Goal: Navigation & Orientation: Find specific page/section

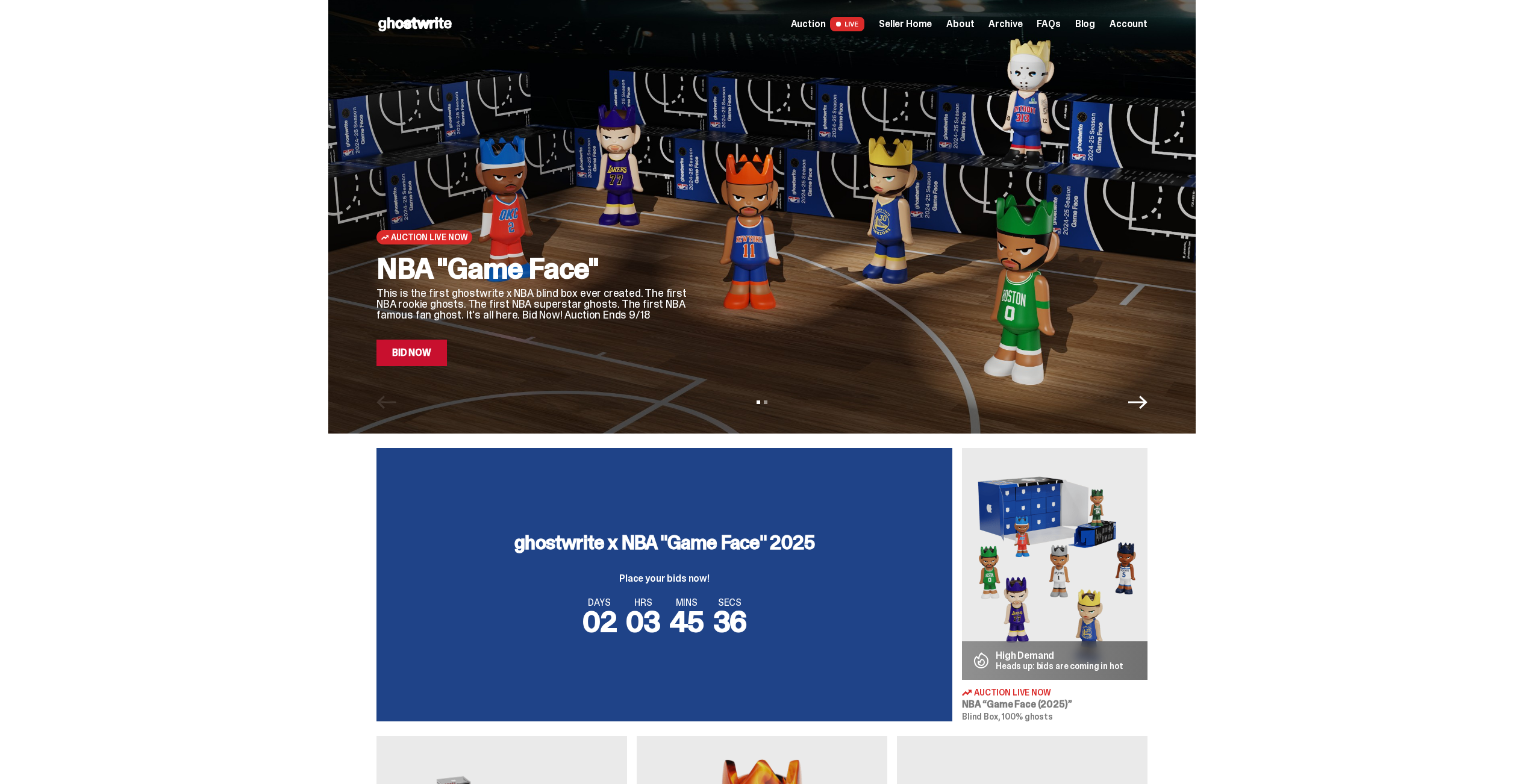
click at [915, 34] on div "Open main menu Home Auction LIVE Seller Home About Archive FAQs Blog Account" at bounding box center [762, 24] width 771 height 48
click at [915, 7] on div "Open main menu Home Auction LIVE Seller Home About Archive FAQs Blog Account" at bounding box center [762, 24] width 771 height 48
click at [911, 22] on span "Seller Home" at bounding box center [905, 24] width 53 height 10
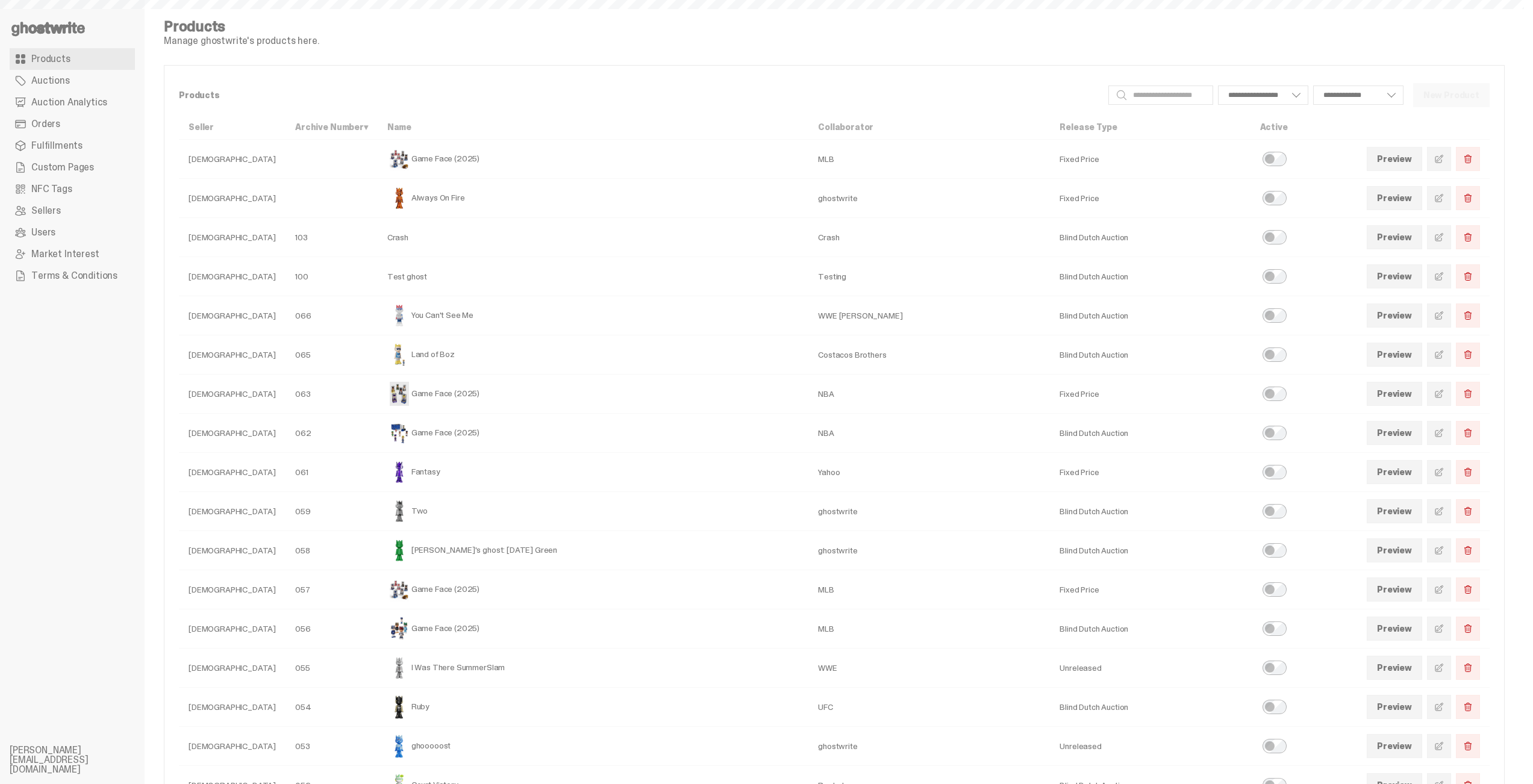
select select
click at [66, 85] on span "Auctions" at bounding box center [50, 81] width 39 height 10
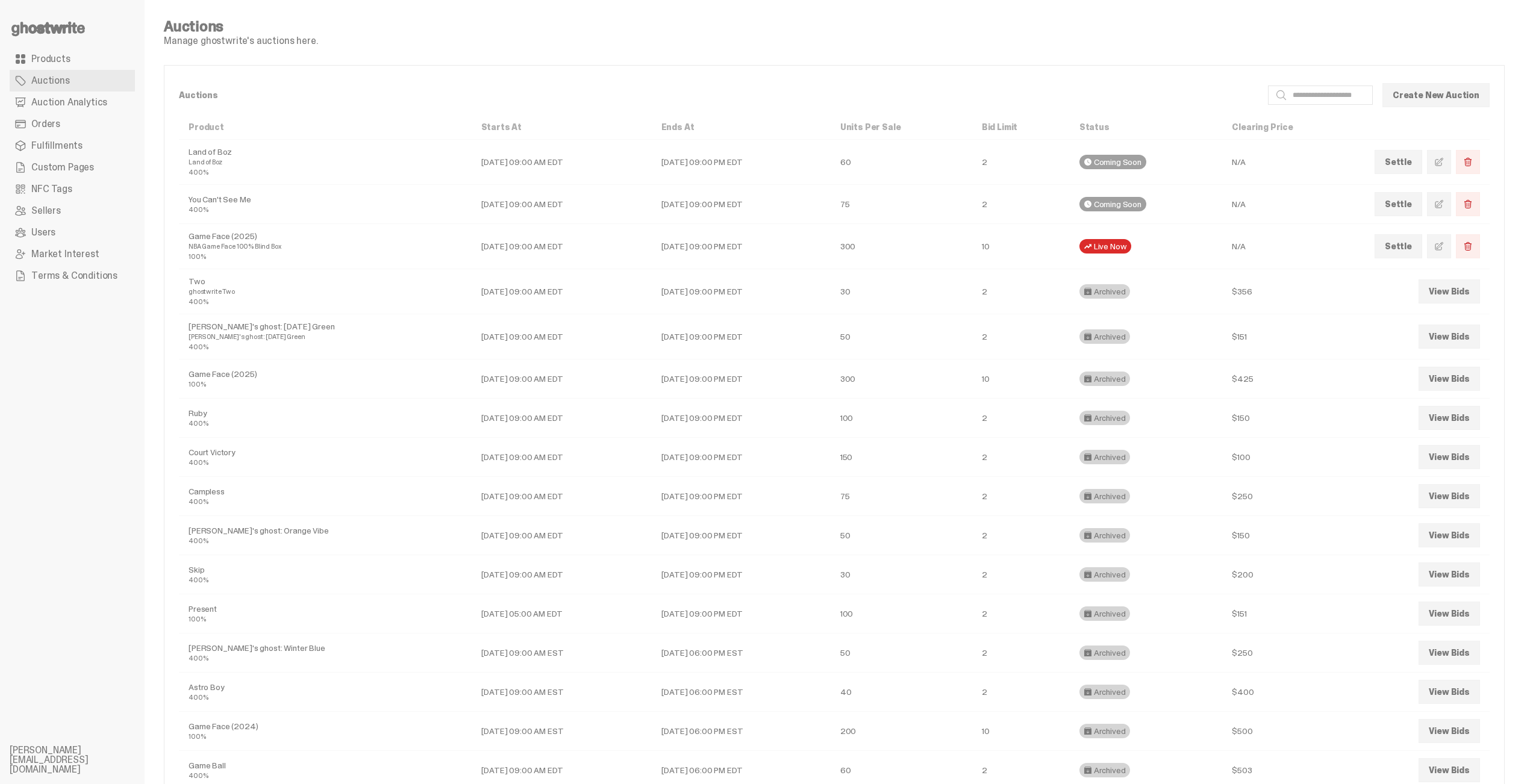
click at [76, 109] on link "Auction Analytics" at bounding box center [72, 102] width 125 height 22
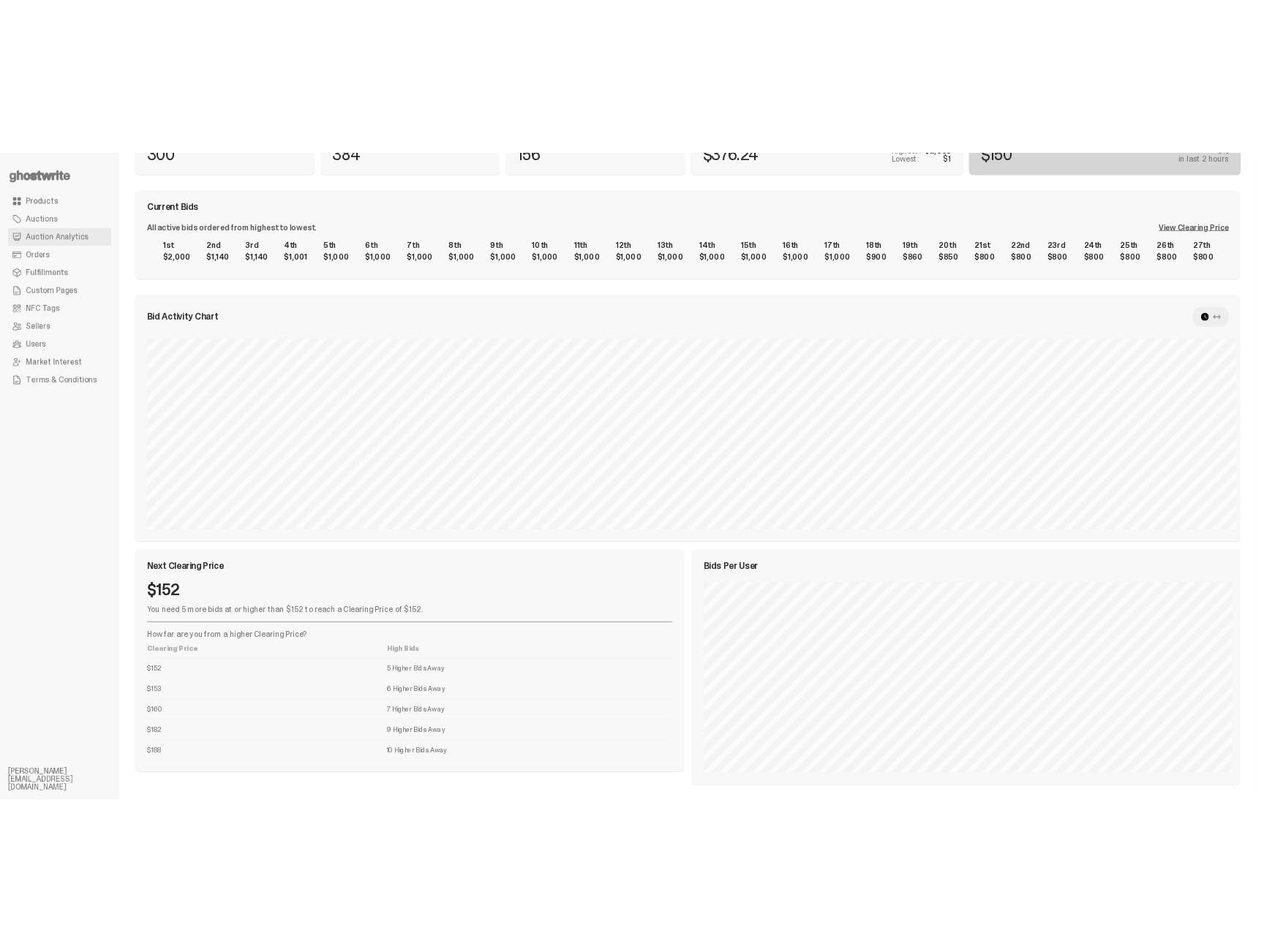
scroll to position [215, 0]
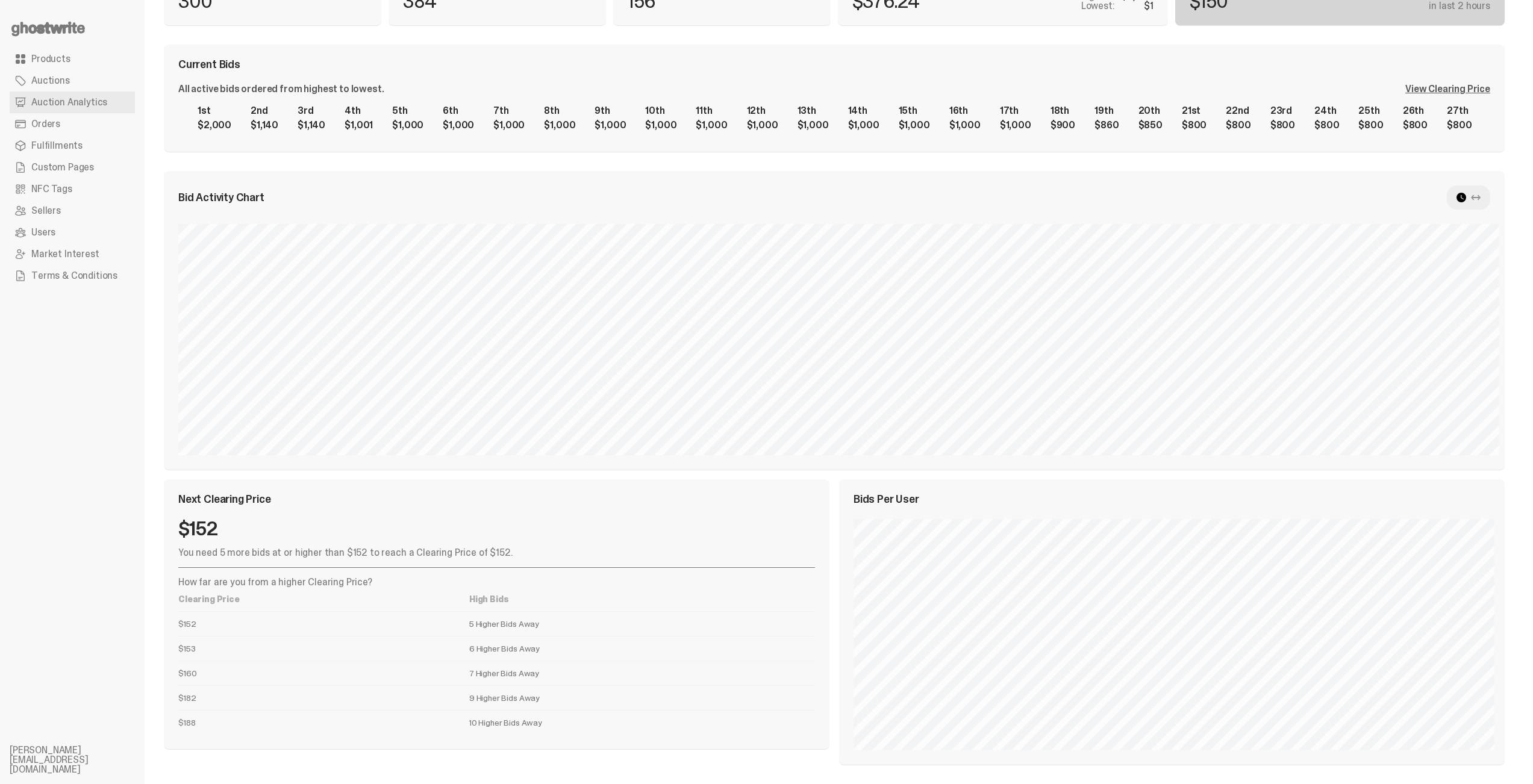
drag, startPoint x: 364, startPoint y: 618, endPoint x: 538, endPoint y: 759, distance: 224.0
click at [531, 756] on div "Next Clearing Price $152 You need 5 more bids at or higher than $152 to reach a…" at bounding box center [834, 622] width 1341 height 285
click at [545, 761] on div "Next Clearing Price $152 You need 5 more bids at or higher than $152 to reach a…" at bounding box center [834, 622] width 1341 height 285
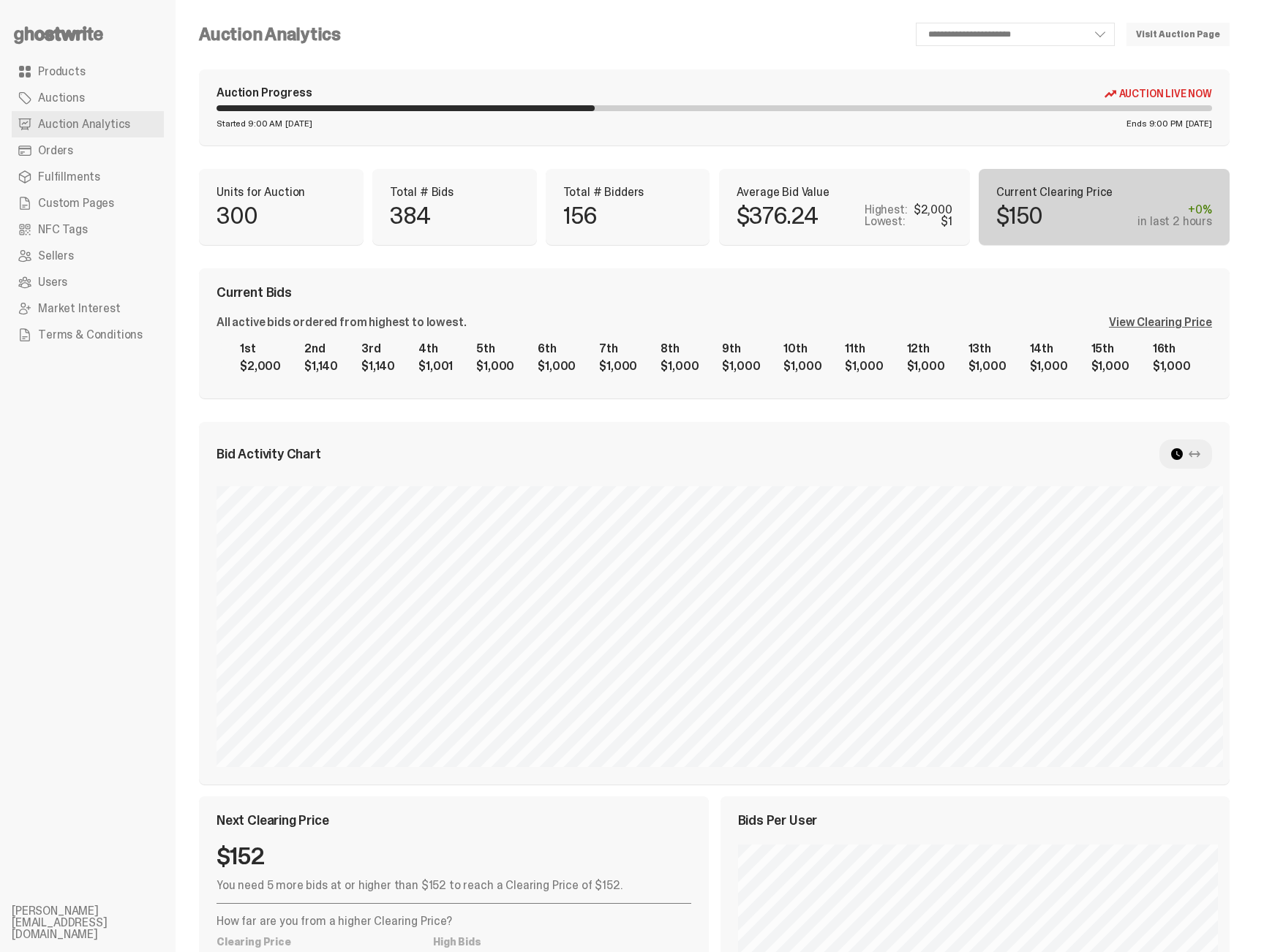
scroll to position [0, 0]
click at [880, 161] on div "**********" at bounding box center [714, 583] width 1031 height 1120
click at [404, 481] on div "Bid Activity Chart" at bounding box center [714, 604] width 1031 height 363
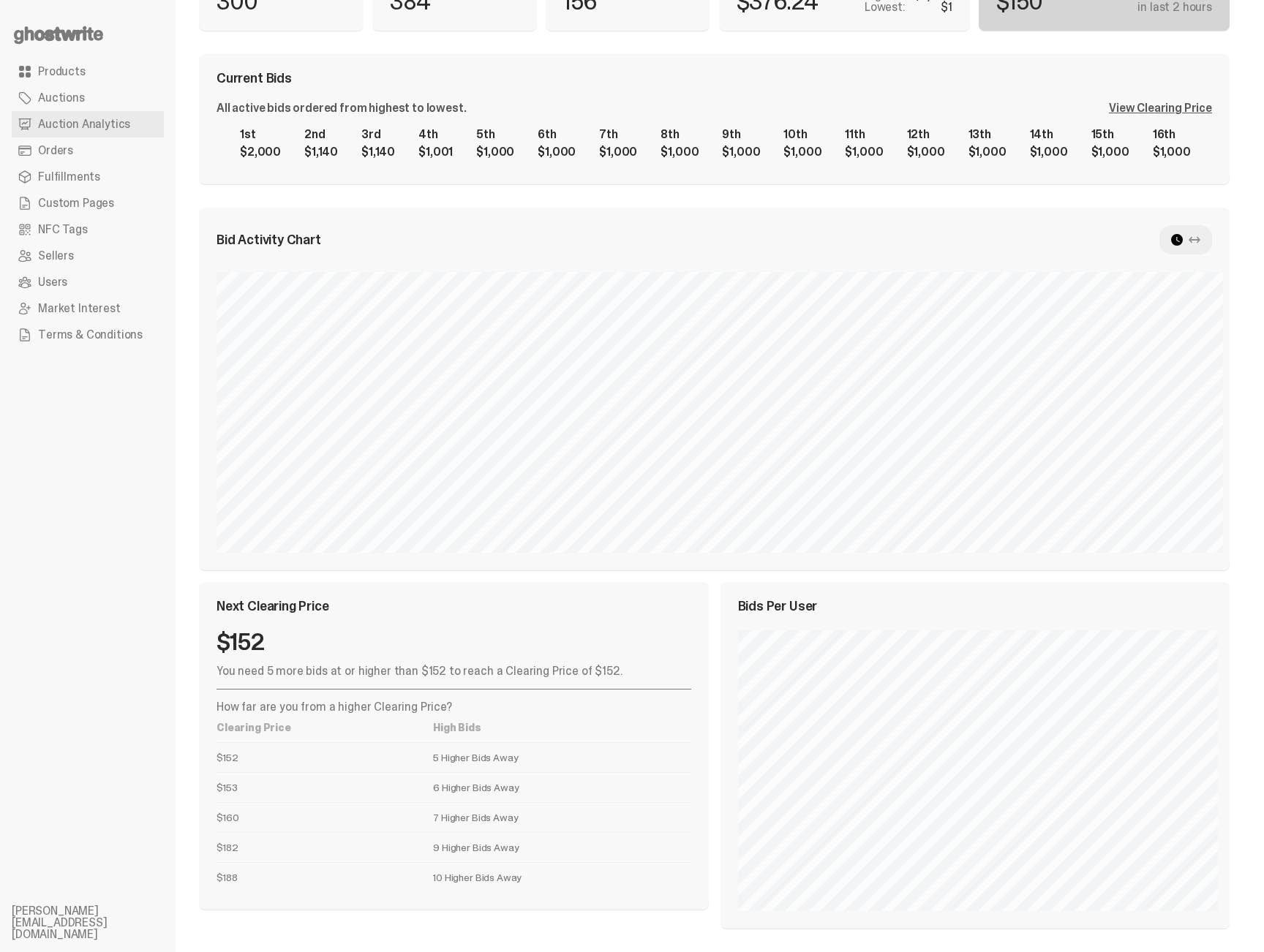
click at [186, 569] on div "**********" at bounding box center [714, 368] width 1077 height 1167
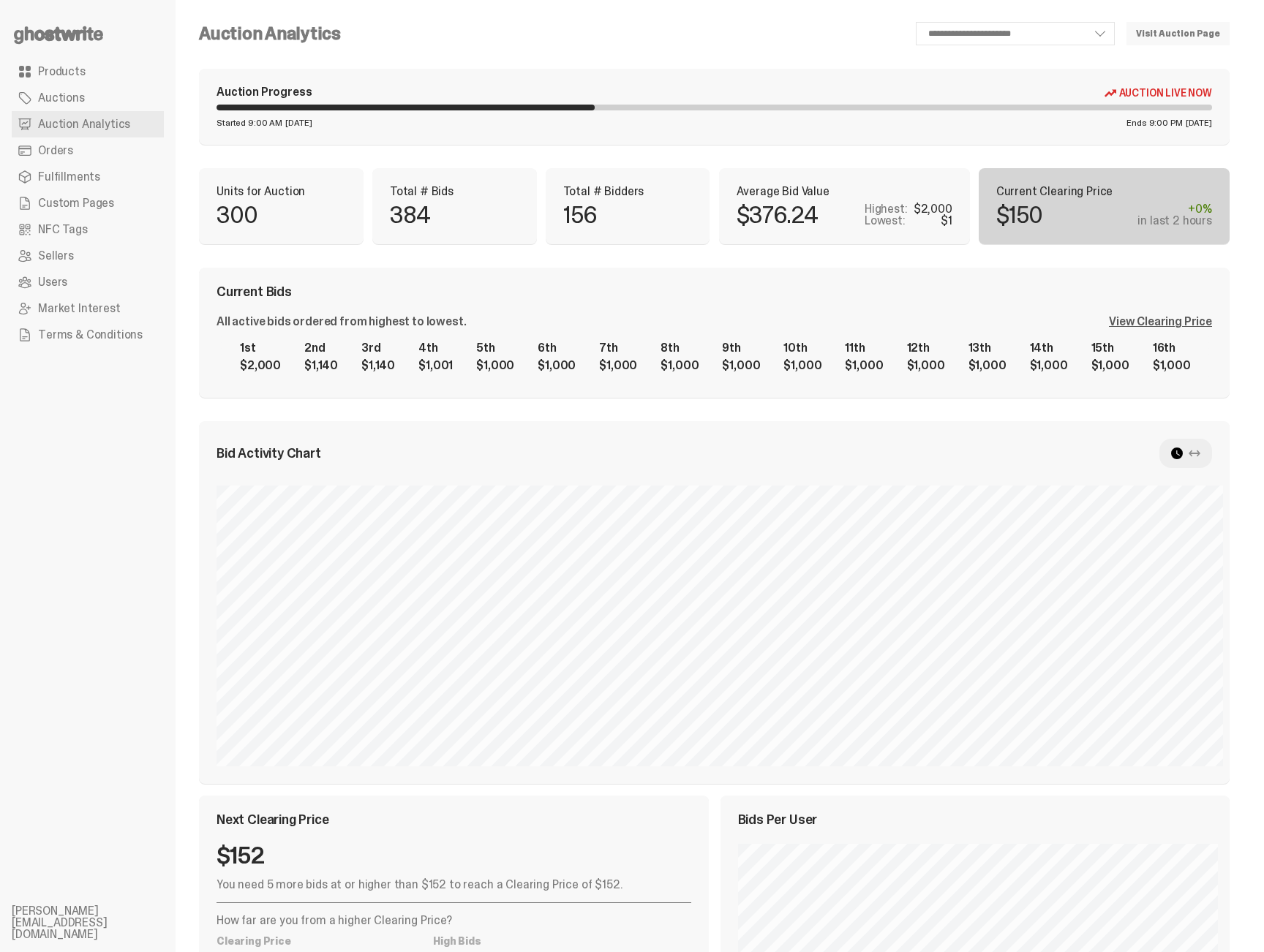
scroll to position [0, 0]
click at [141, 594] on ul "Products Auctions Auction Analytics Orders Fulfillments Custom Pages NFC Tags S…" at bounding box center [87, 476] width 176 height 952
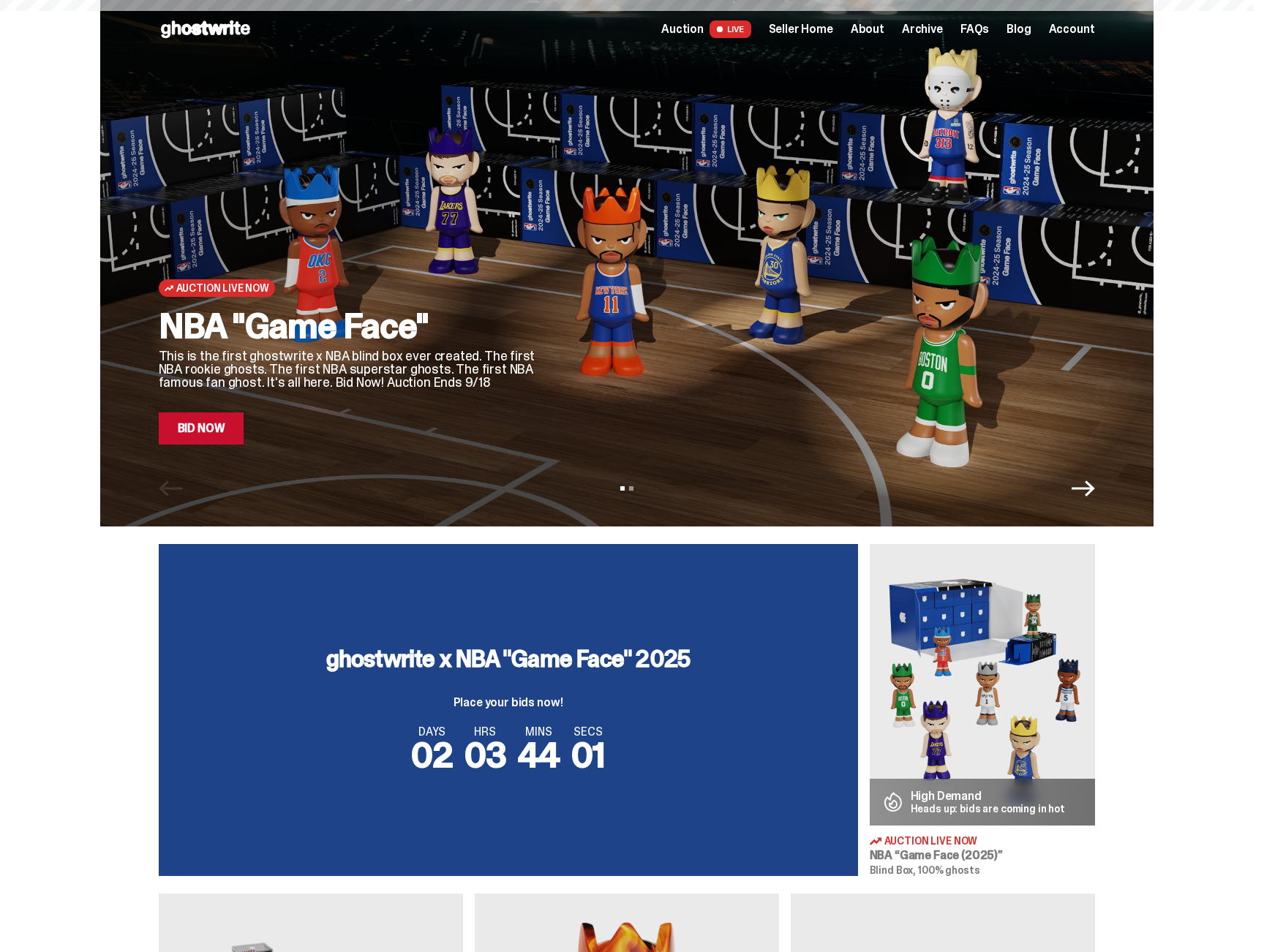
click at [801, 24] on span "Seller Home" at bounding box center [800, 29] width 64 height 12
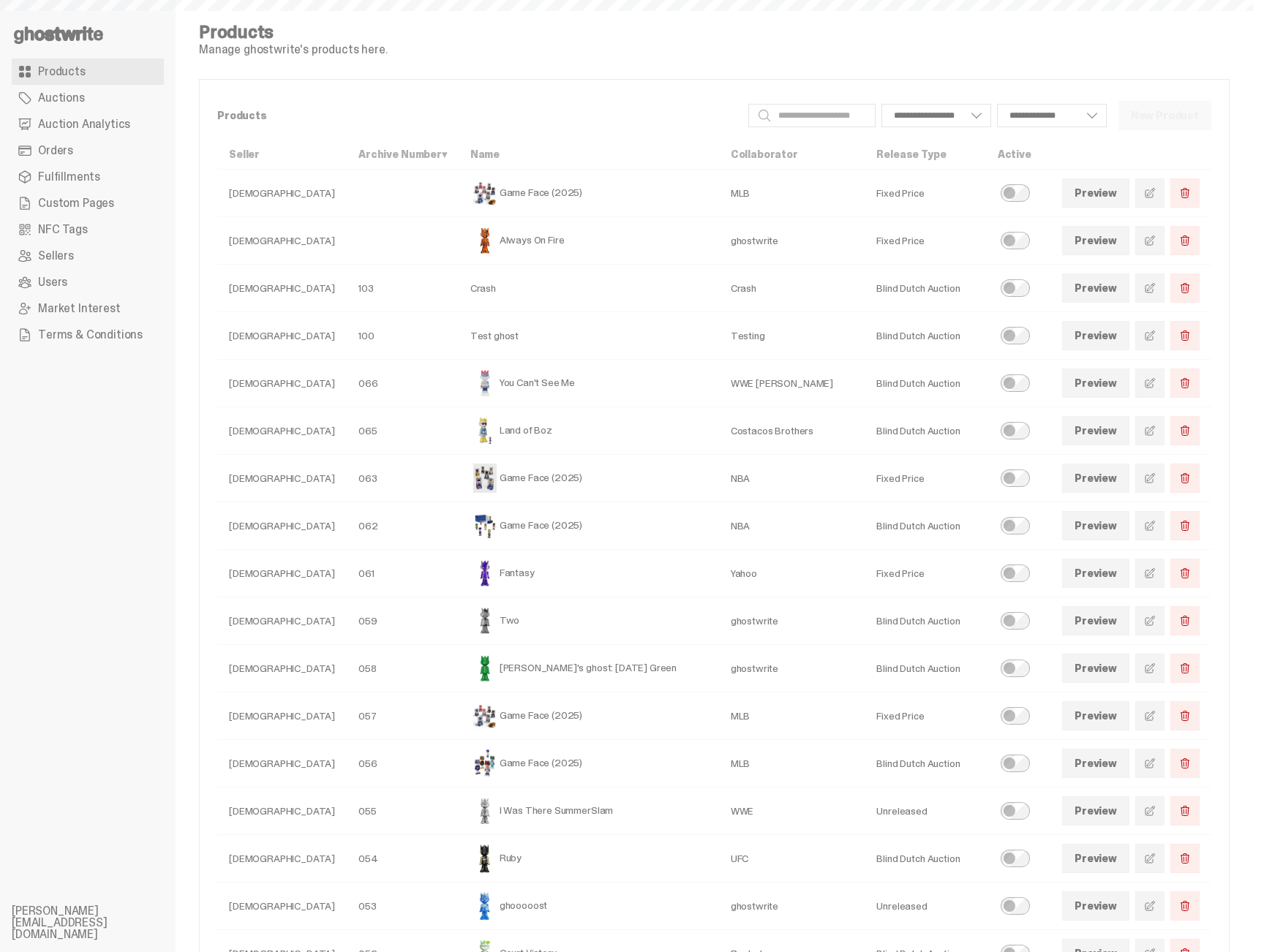
select select
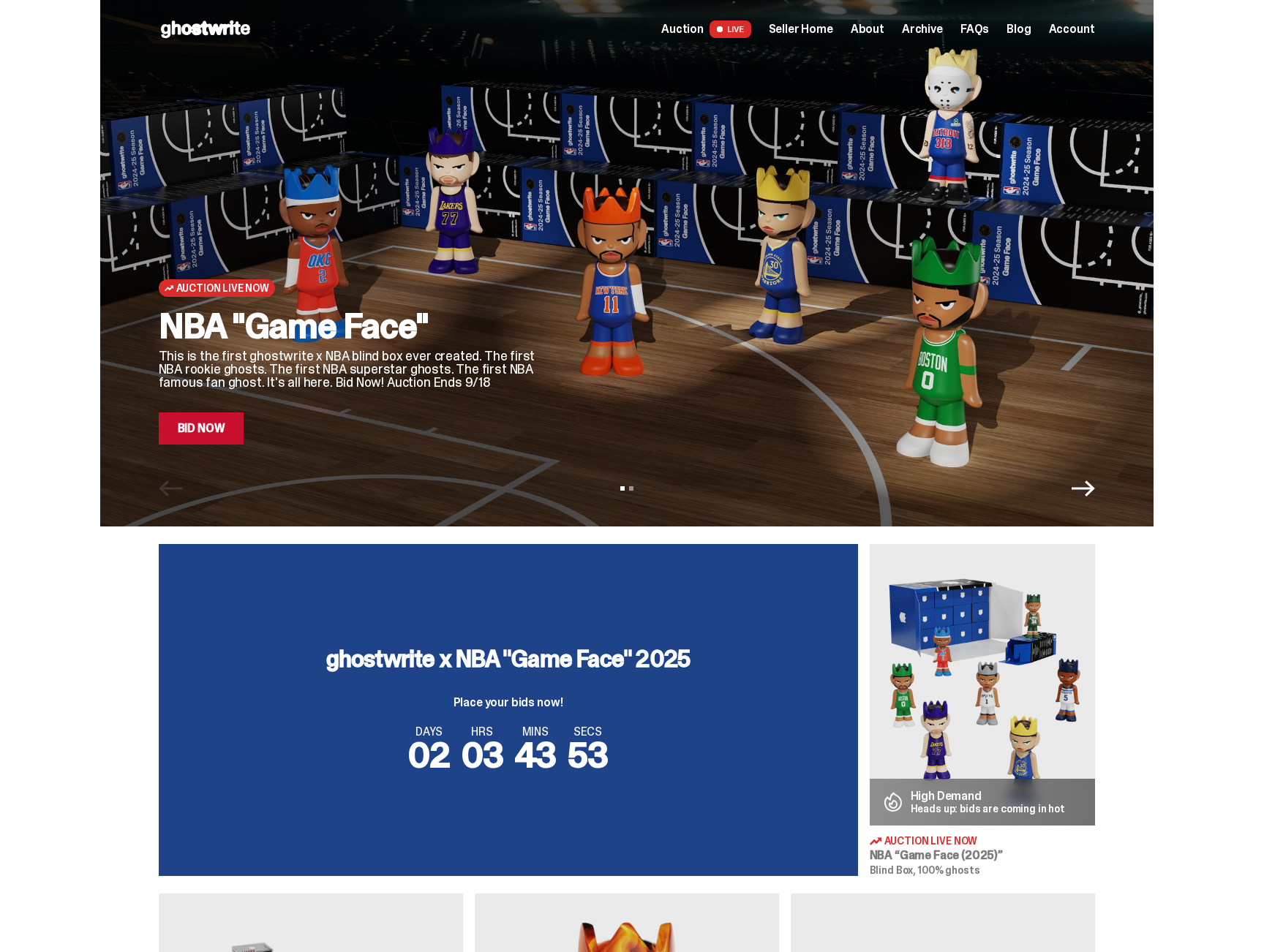
click at [921, 27] on span "Archive" at bounding box center [922, 29] width 41 height 12
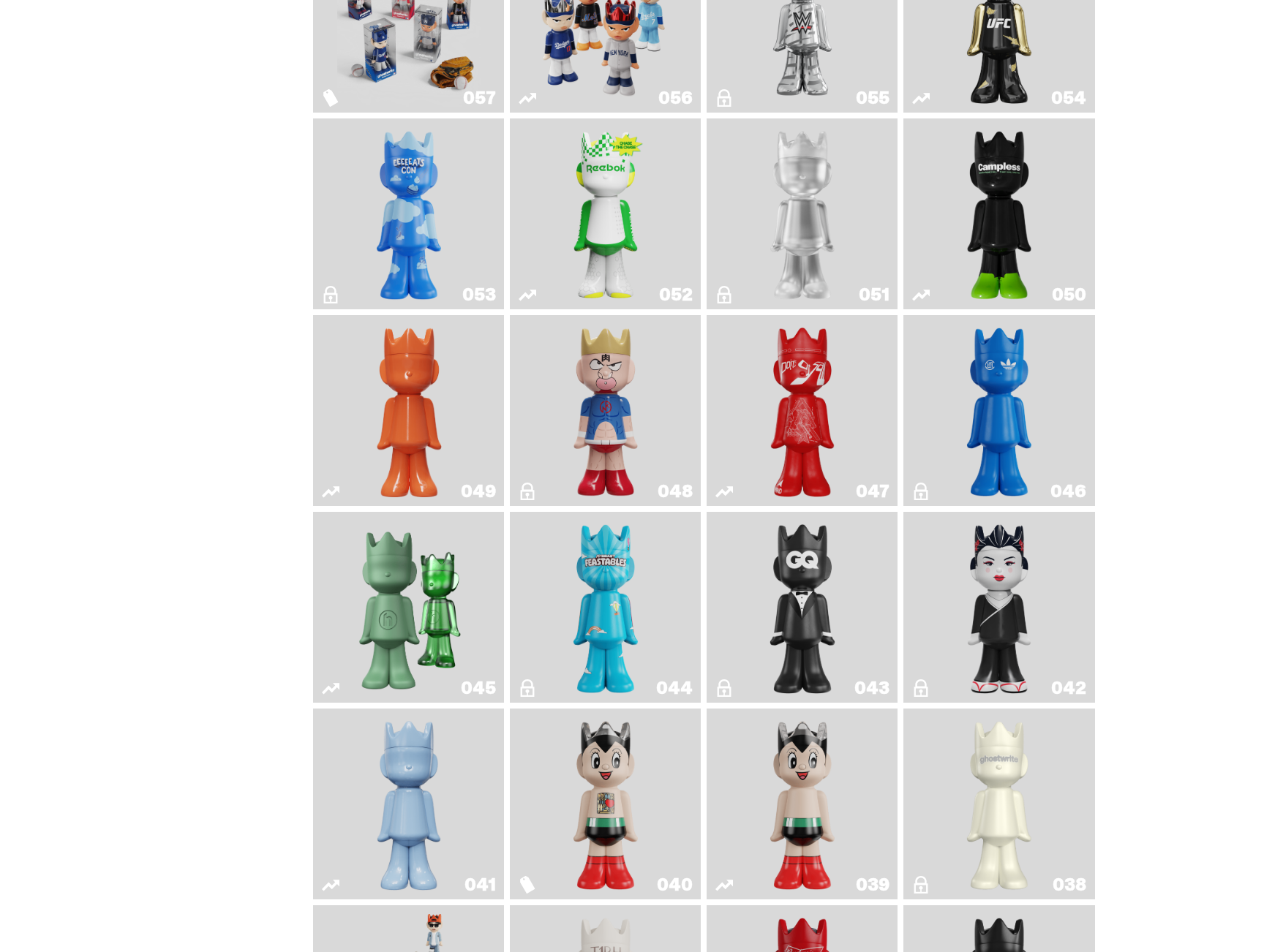
scroll to position [690, 0]
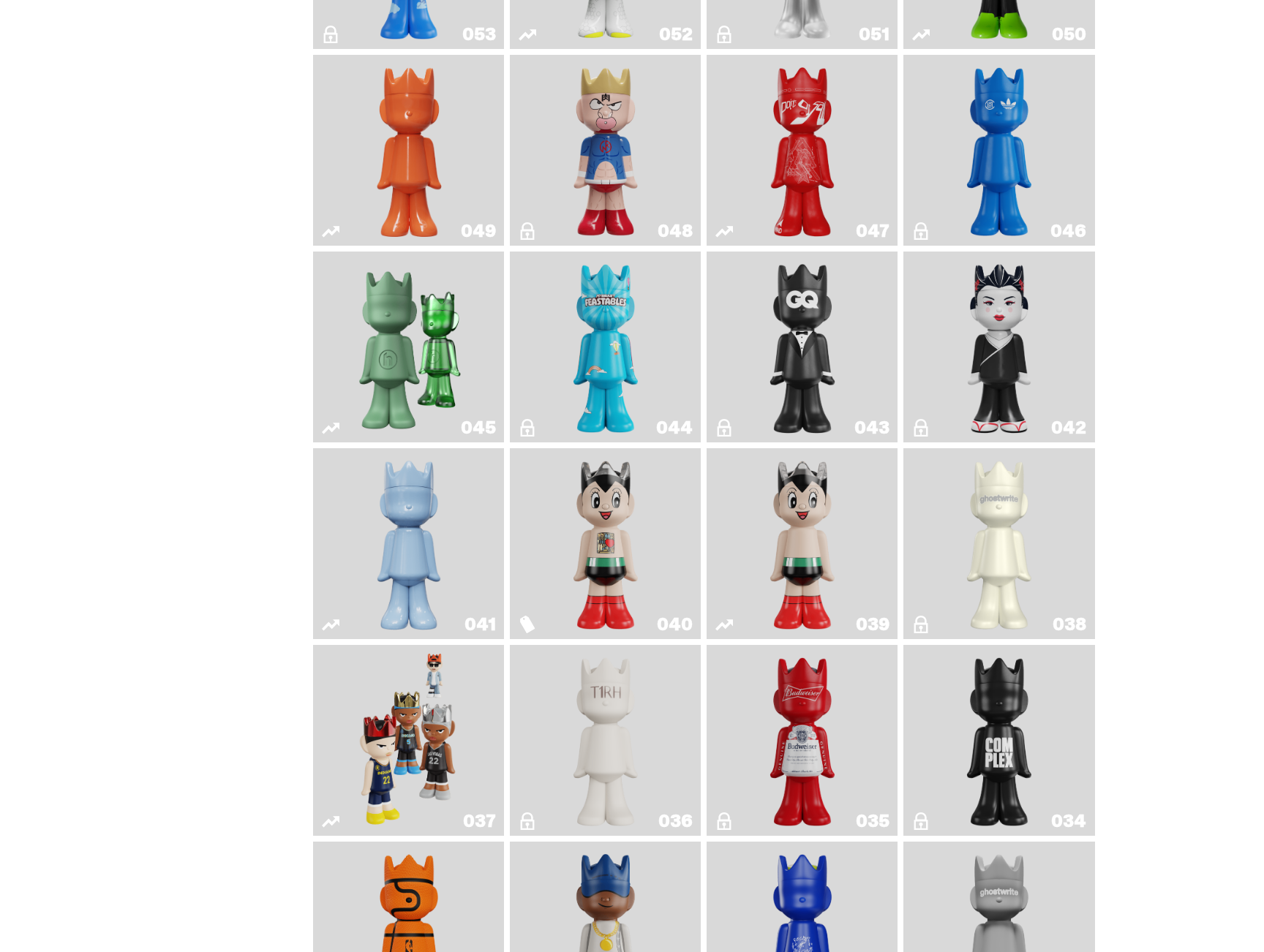
click at [400, 746] on img "Game Face (2024)" at bounding box center [409, 740] width 101 height 179
